Goal: Task Accomplishment & Management: Manage account settings

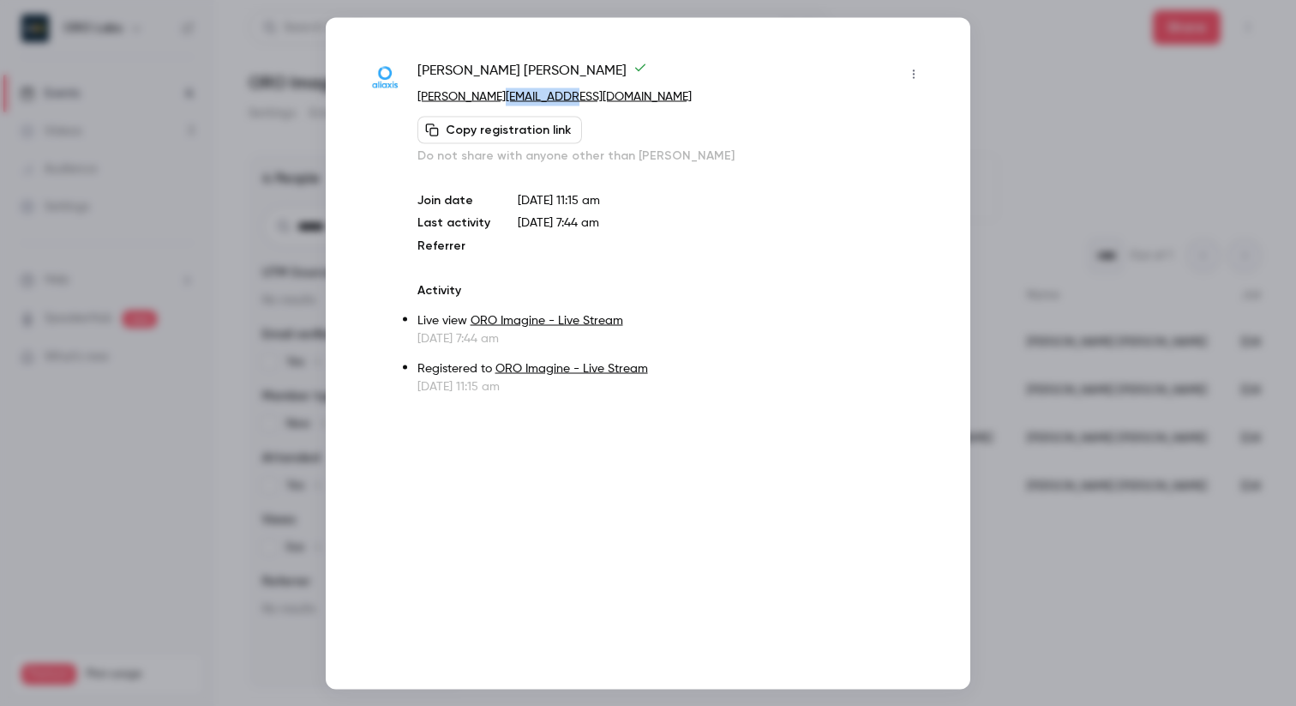
click at [272, 136] on div at bounding box center [648, 353] width 1296 height 706
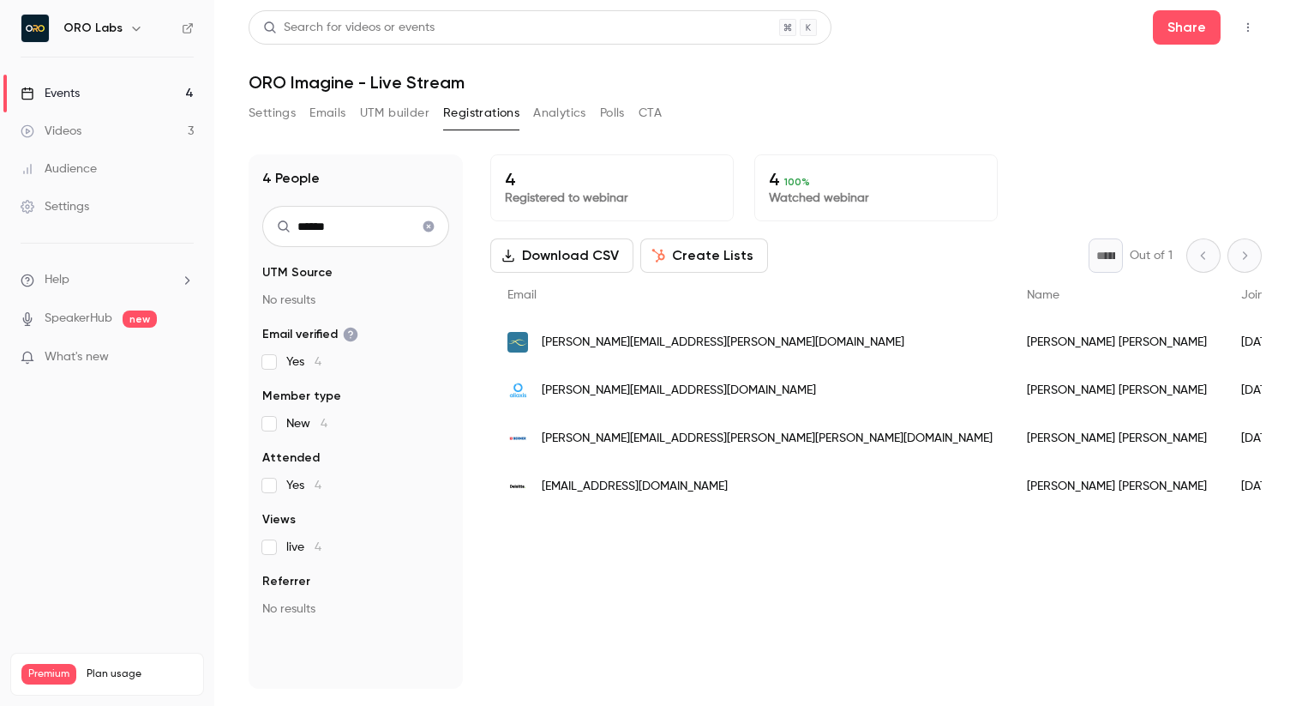
click at [85, 133] on link "Videos 3" at bounding box center [107, 131] width 214 height 38
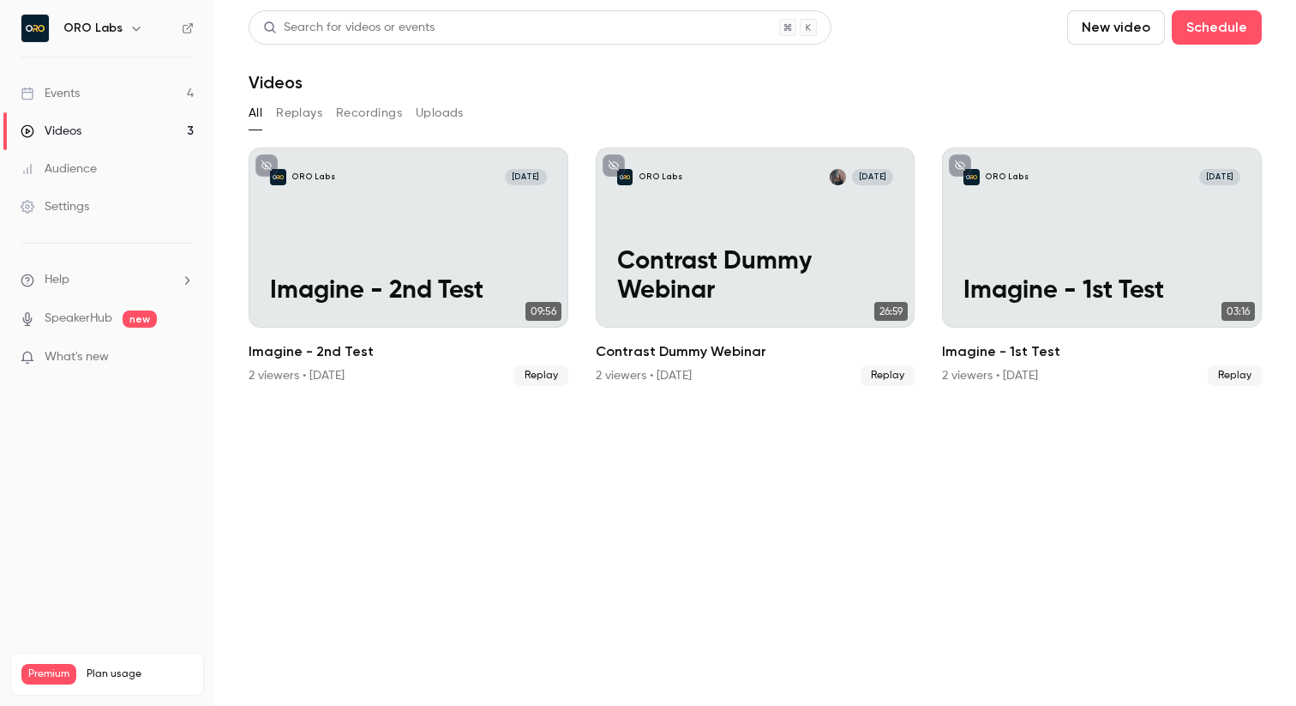
click at [85, 94] on link "Events 4" at bounding box center [107, 94] width 214 height 38
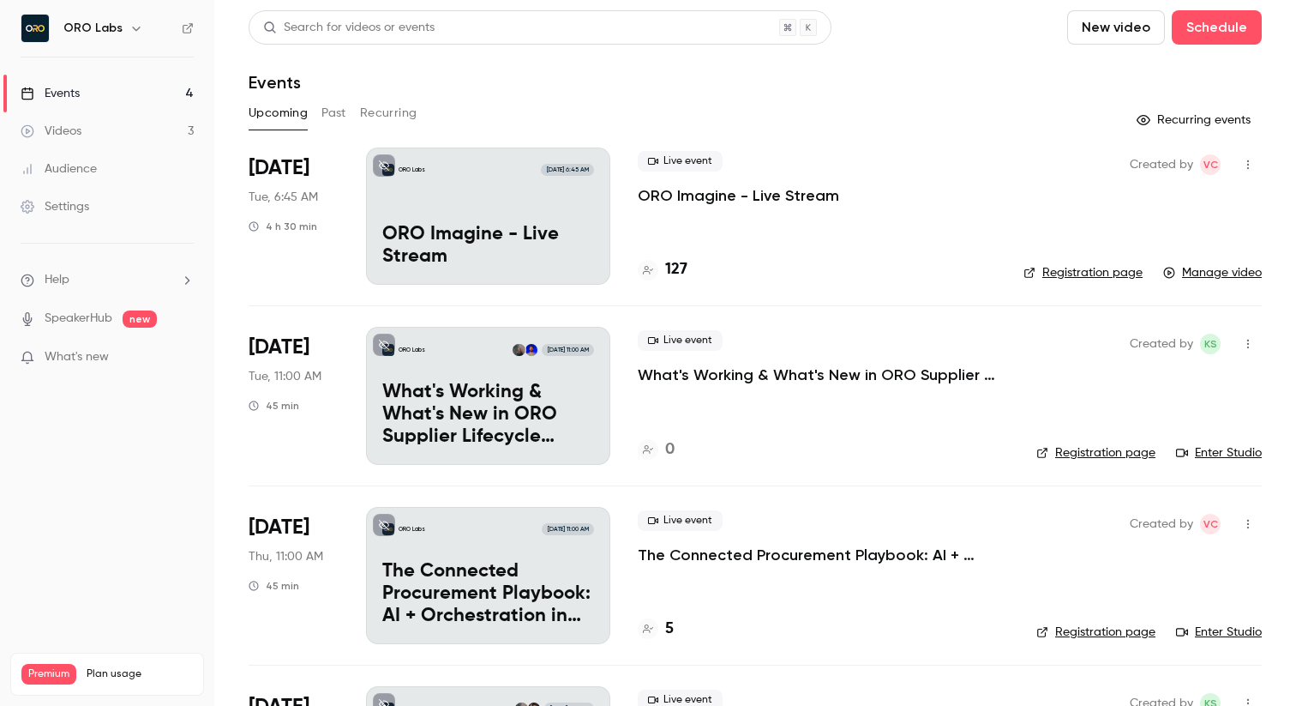
click at [1251, 164] on icon "button" at bounding box center [1249, 165] width 14 height 12
click at [1251, 164] on div at bounding box center [648, 353] width 1296 height 706
click at [1221, 270] on link "Manage video" at bounding box center [1213, 272] width 99 height 17
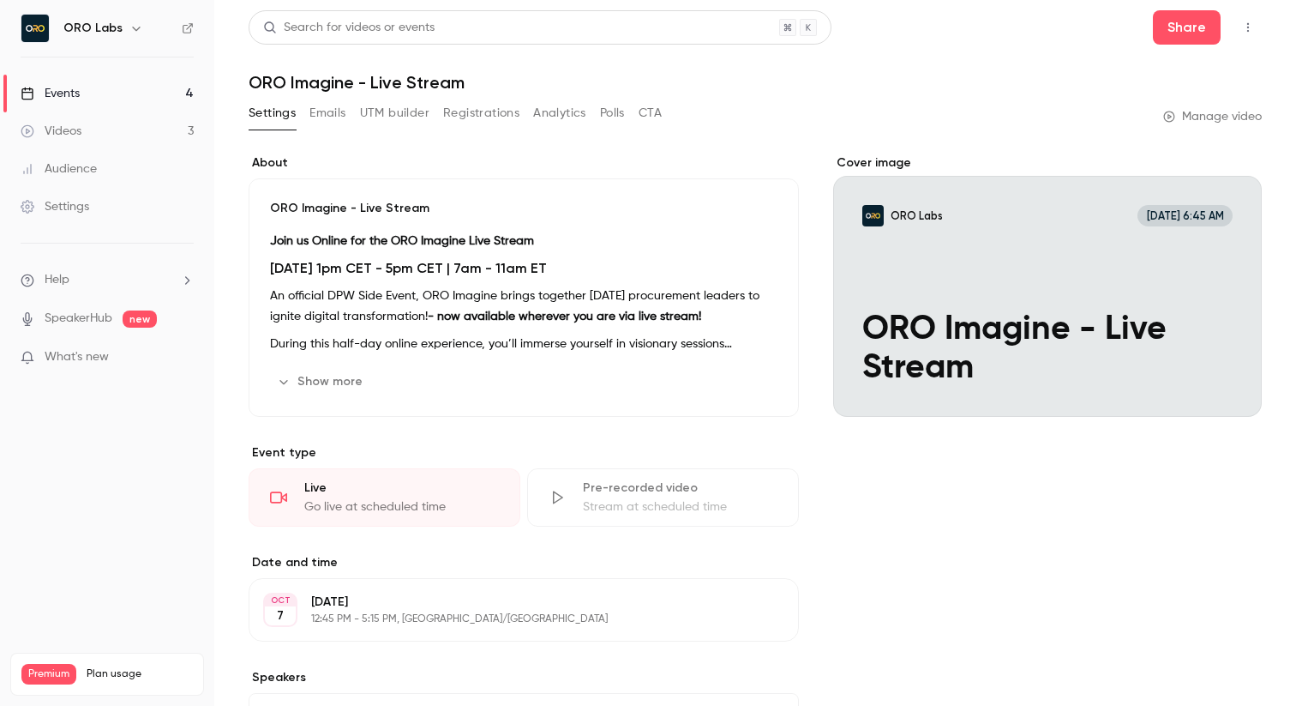
click at [651, 117] on button "CTA" at bounding box center [650, 112] width 23 height 27
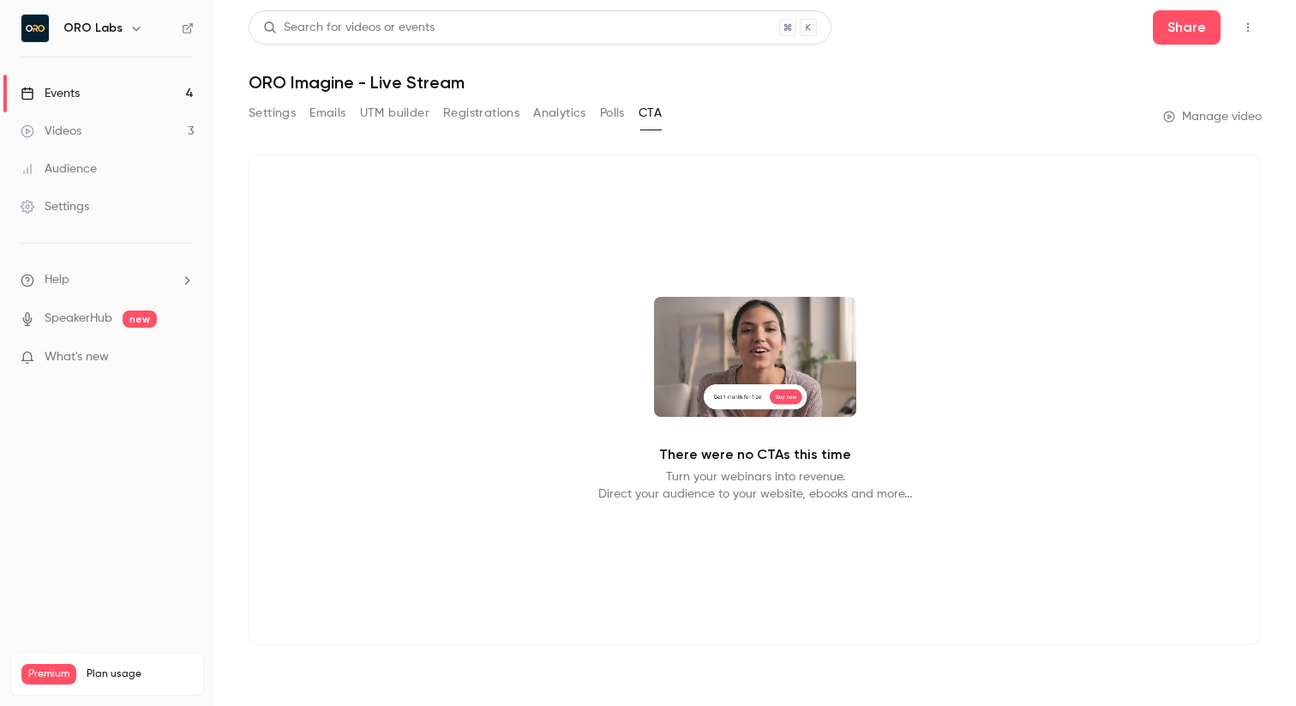
click at [292, 111] on button "Settings" at bounding box center [272, 112] width 47 height 27
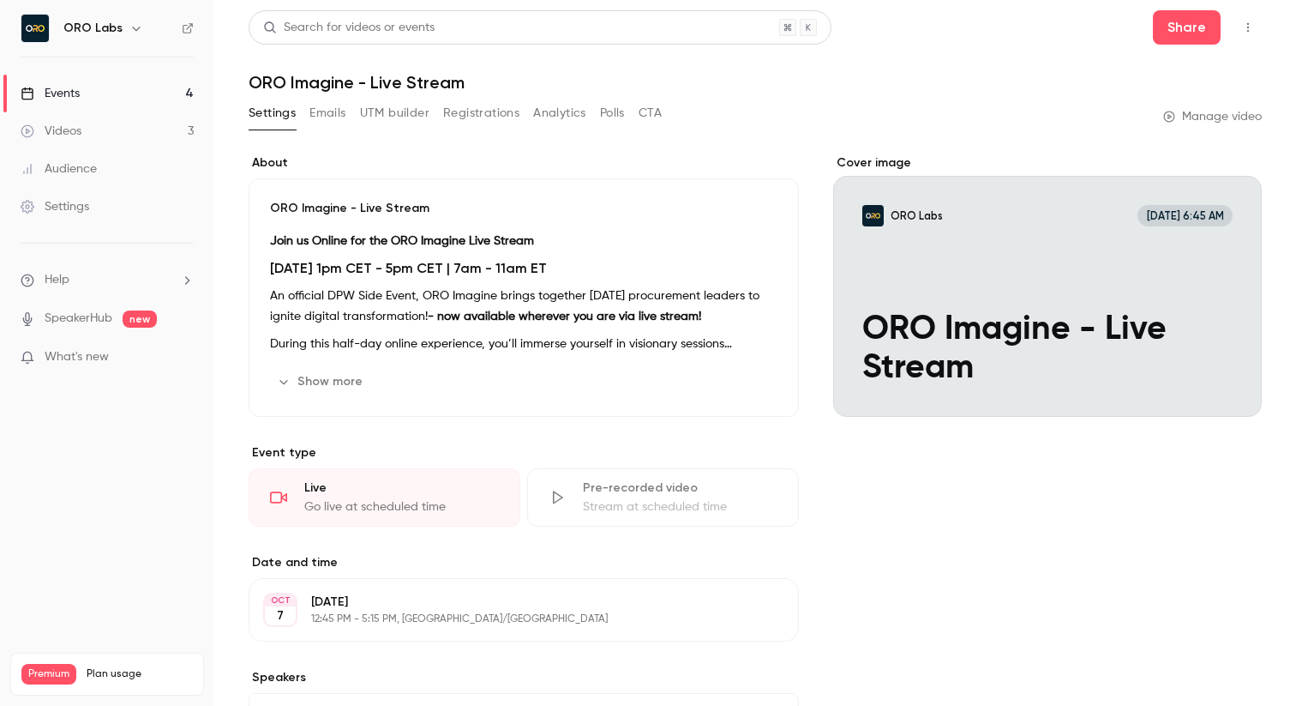
click at [1213, 114] on link "Manage video" at bounding box center [1213, 116] width 99 height 17
click at [1252, 27] on icon "button" at bounding box center [1249, 27] width 14 height 12
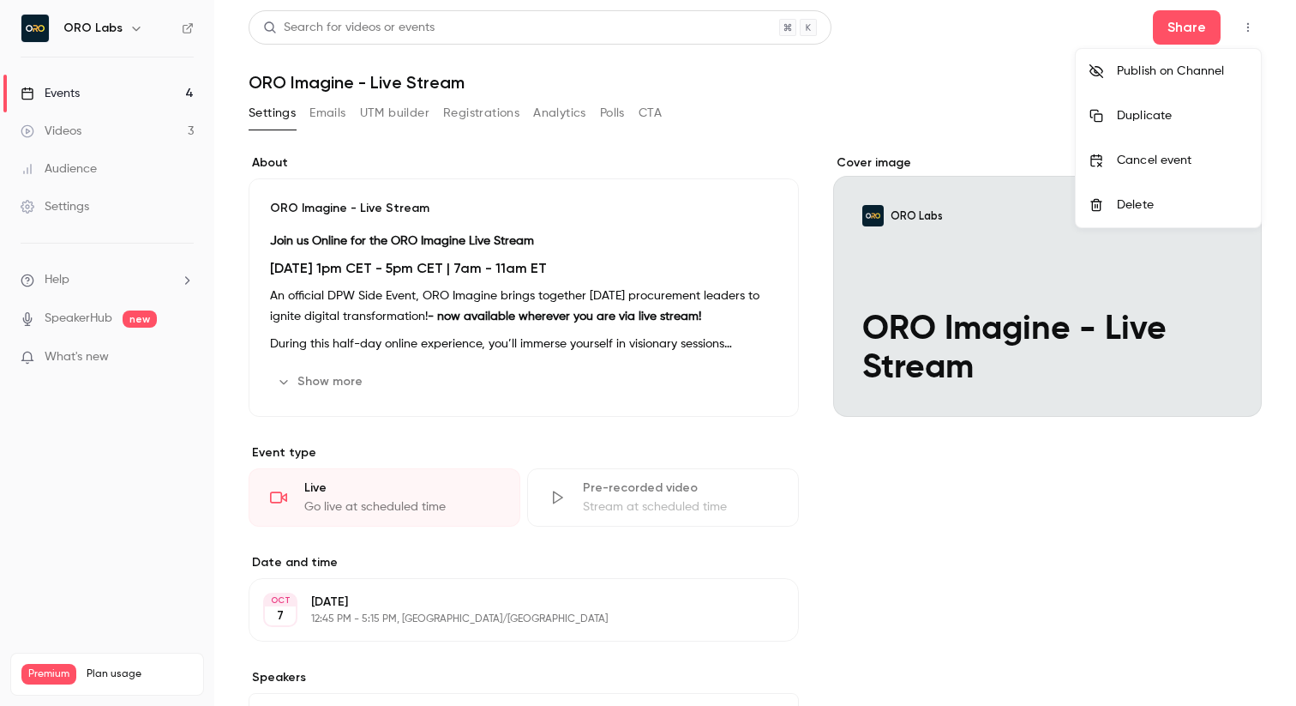
click at [754, 129] on div at bounding box center [648, 353] width 1296 height 706
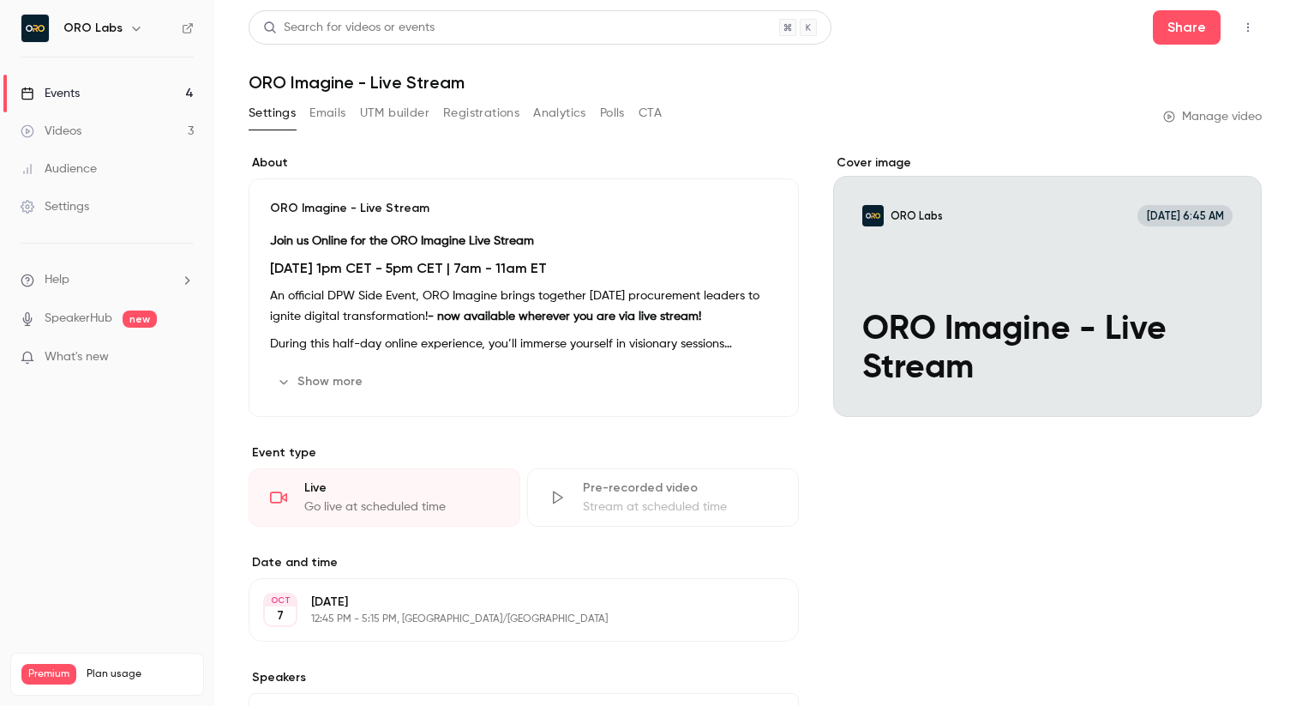
scroll to position [164, 0]
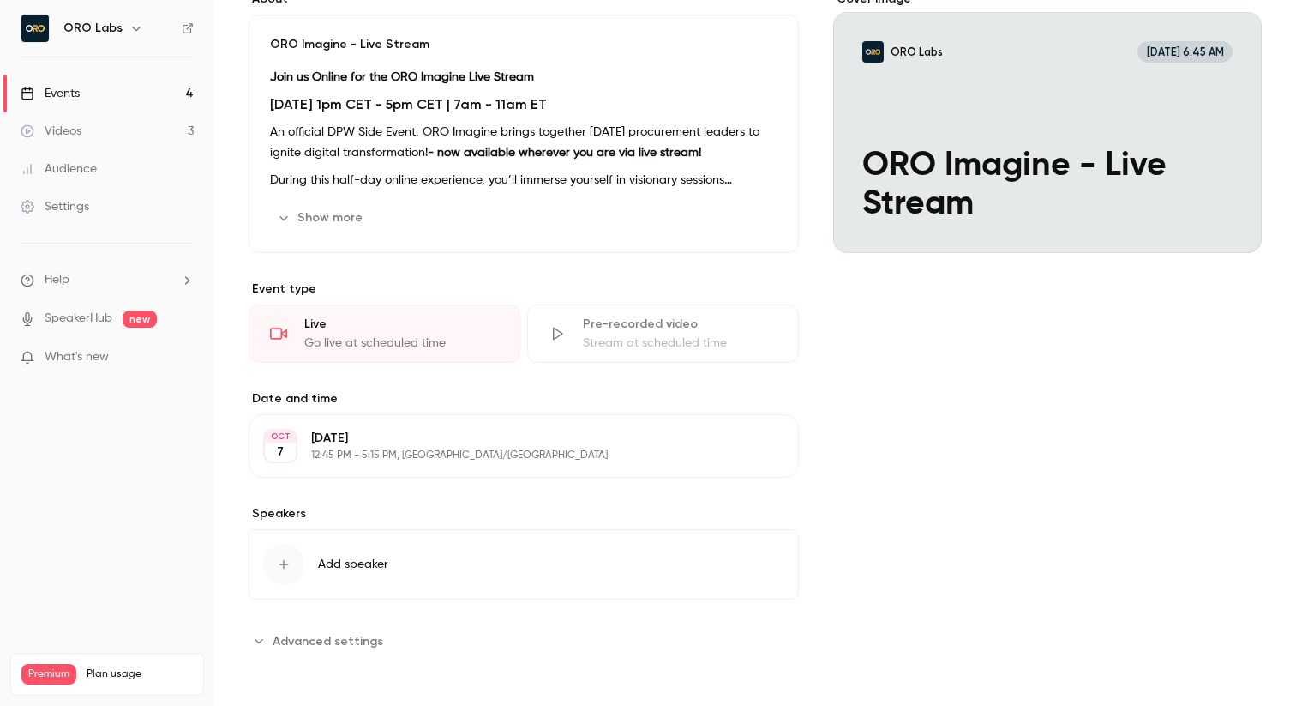
click at [319, 217] on button "Show more" at bounding box center [321, 217] width 103 height 27
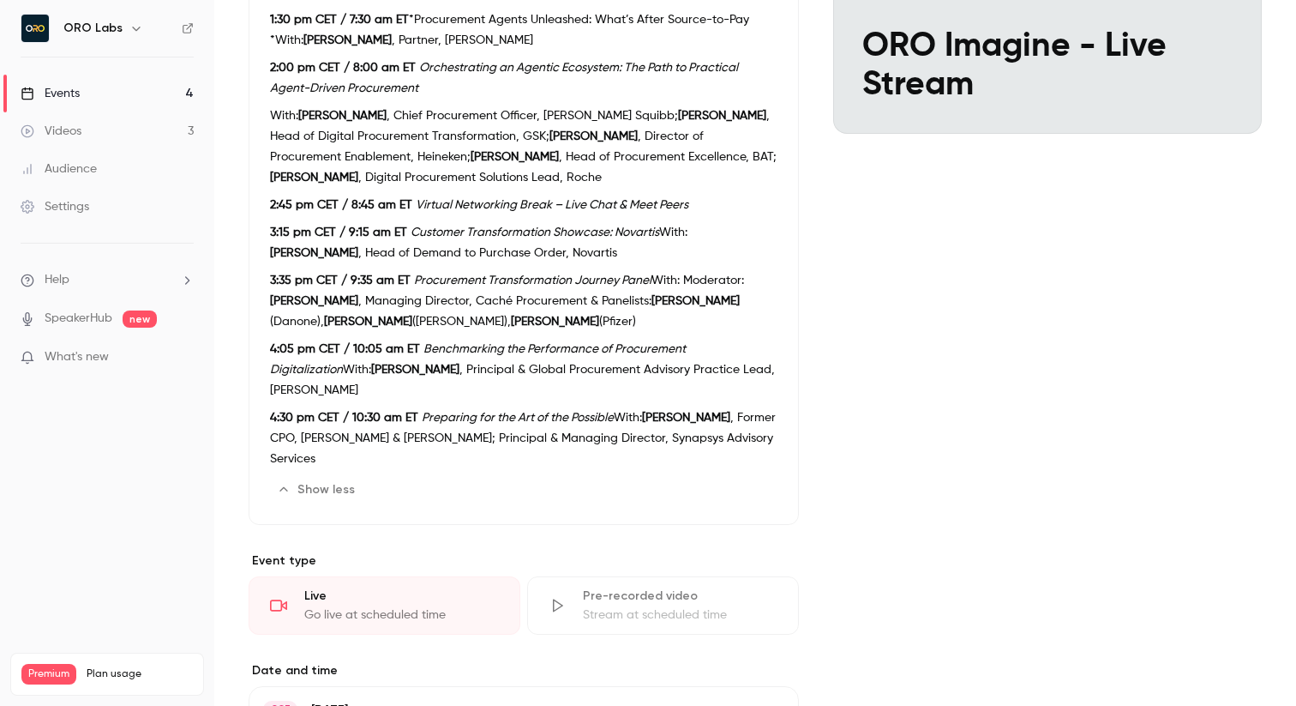
scroll to position [0, 0]
